Goal: Task Accomplishment & Management: Manage account settings

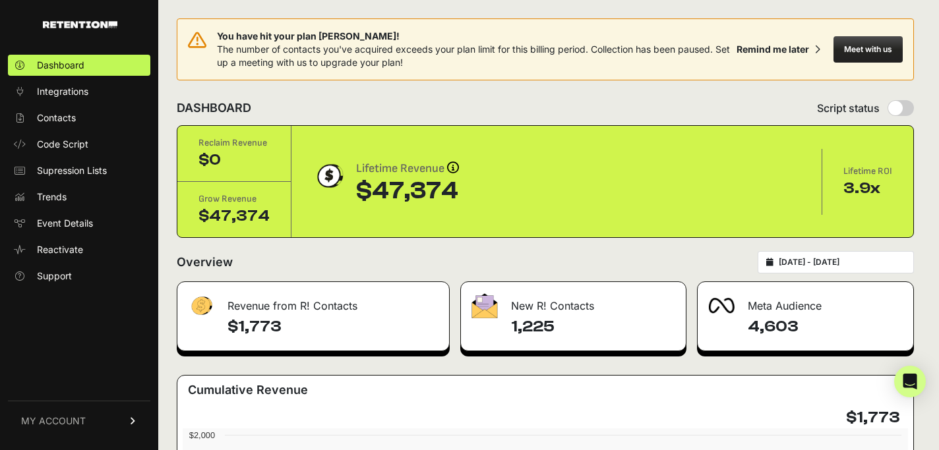
click at [59, 417] on span "MY ACCOUNT" at bounding box center [53, 421] width 65 height 13
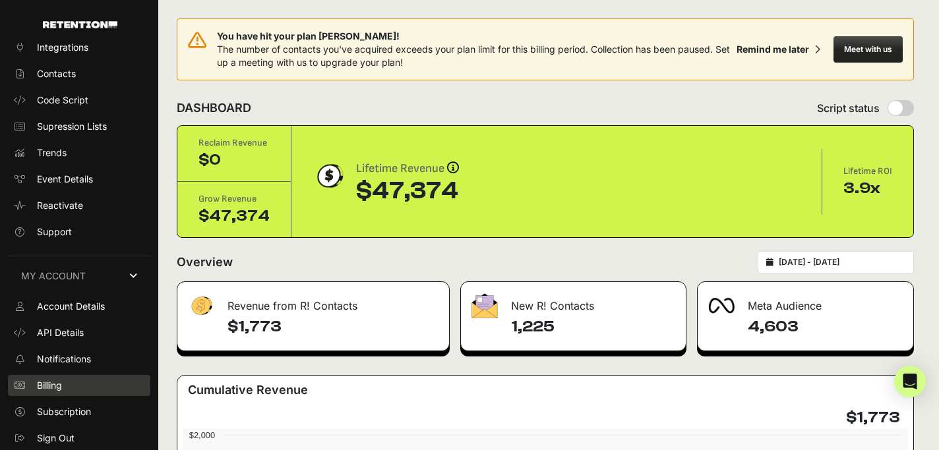
click at [57, 385] on span "Billing" at bounding box center [49, 385] width 25 height 13
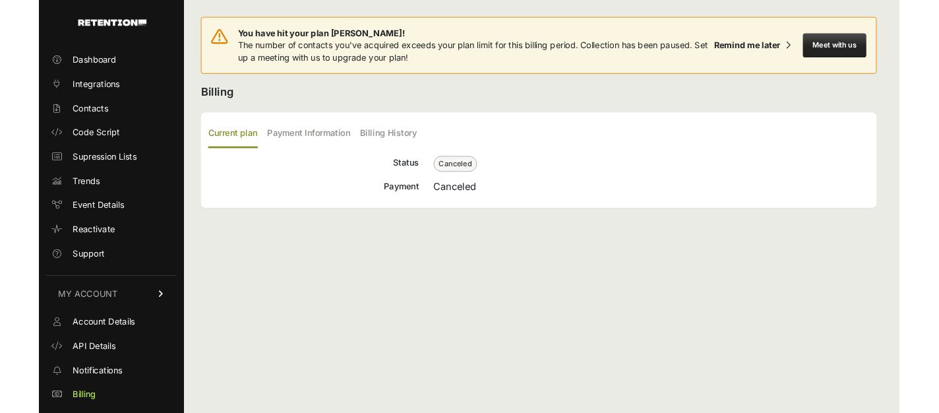
scroll to position [44, 0]
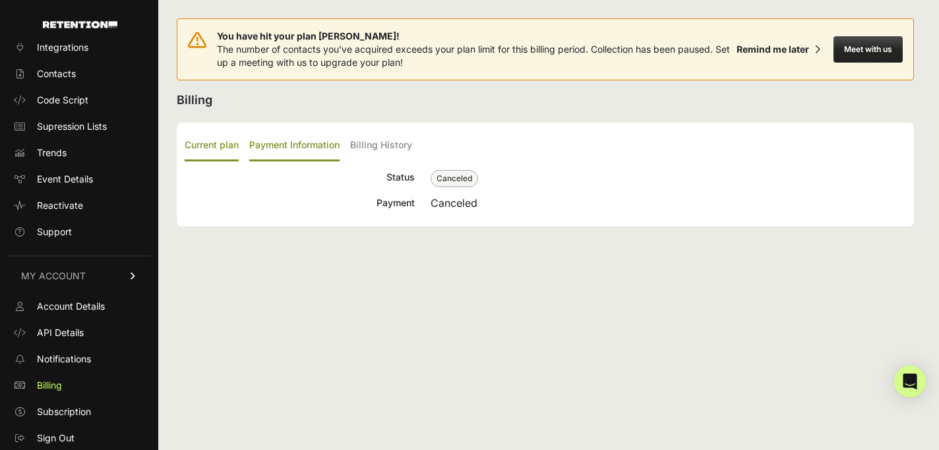
click at [297, 140] on label "Payment Information" at bounding box center [294, 146] width 90 height 31
click at [0, 0] on input "Payment Information" at bounding box center [0, 0] width 0 height 0
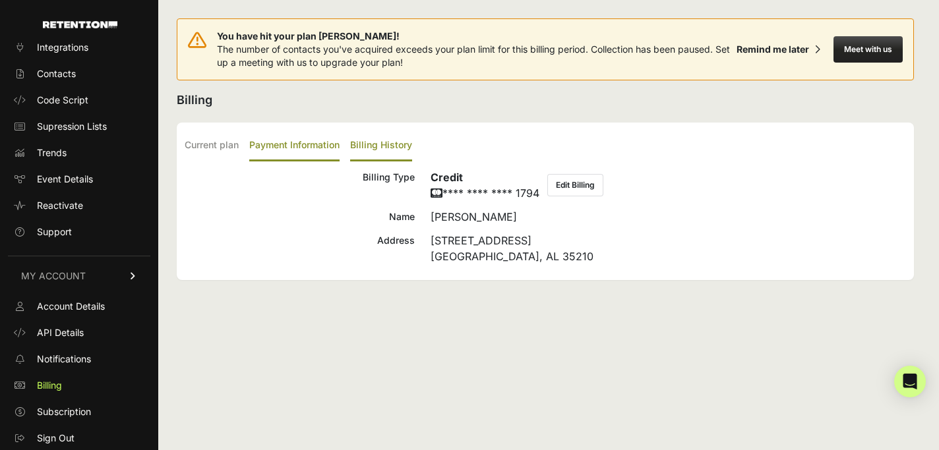
click at [366, 144] on label "Billing History" at bounding box center [381, 146] width 62 height 31
click at [0, 0] on input "Billing History" at bounding box center [0, 0] width 0 height 0
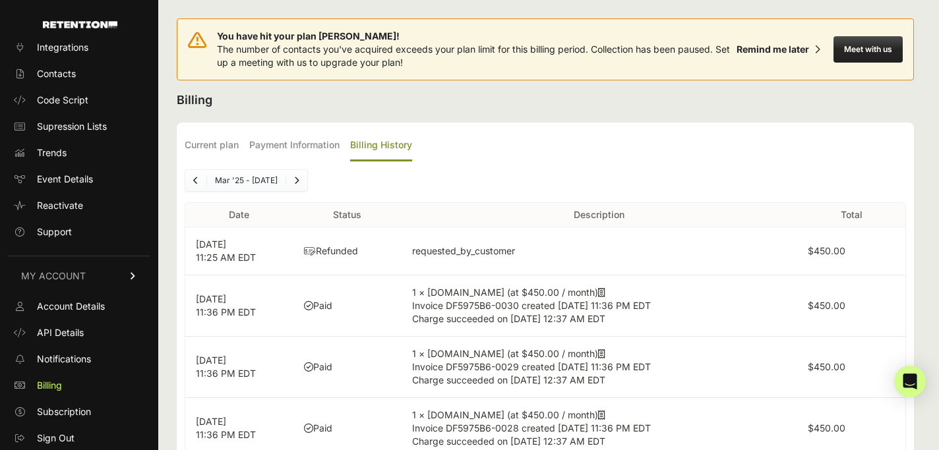
click at [598, 293] on icon at bounding box center [601, 292] width 7 height 9
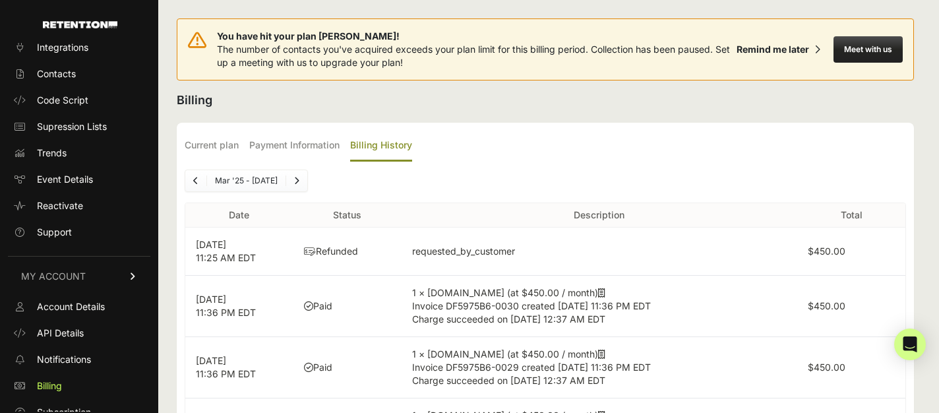
scroll to position [82, 0]
